Goal: Task Accomplishment & Management: Use online tool/utility

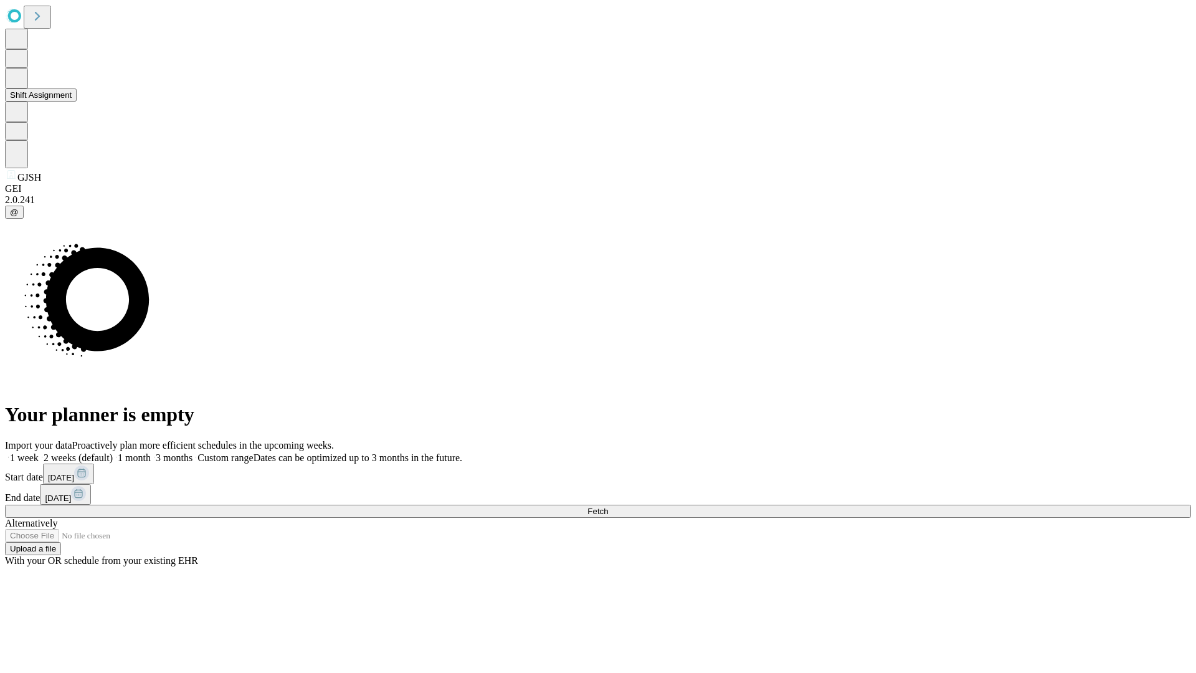
click at [77, 102] on button "Shift Assignment" at bounding box center [41, 94] width 72 height 13
